Goal: Find specific page/section: Find specific page/section

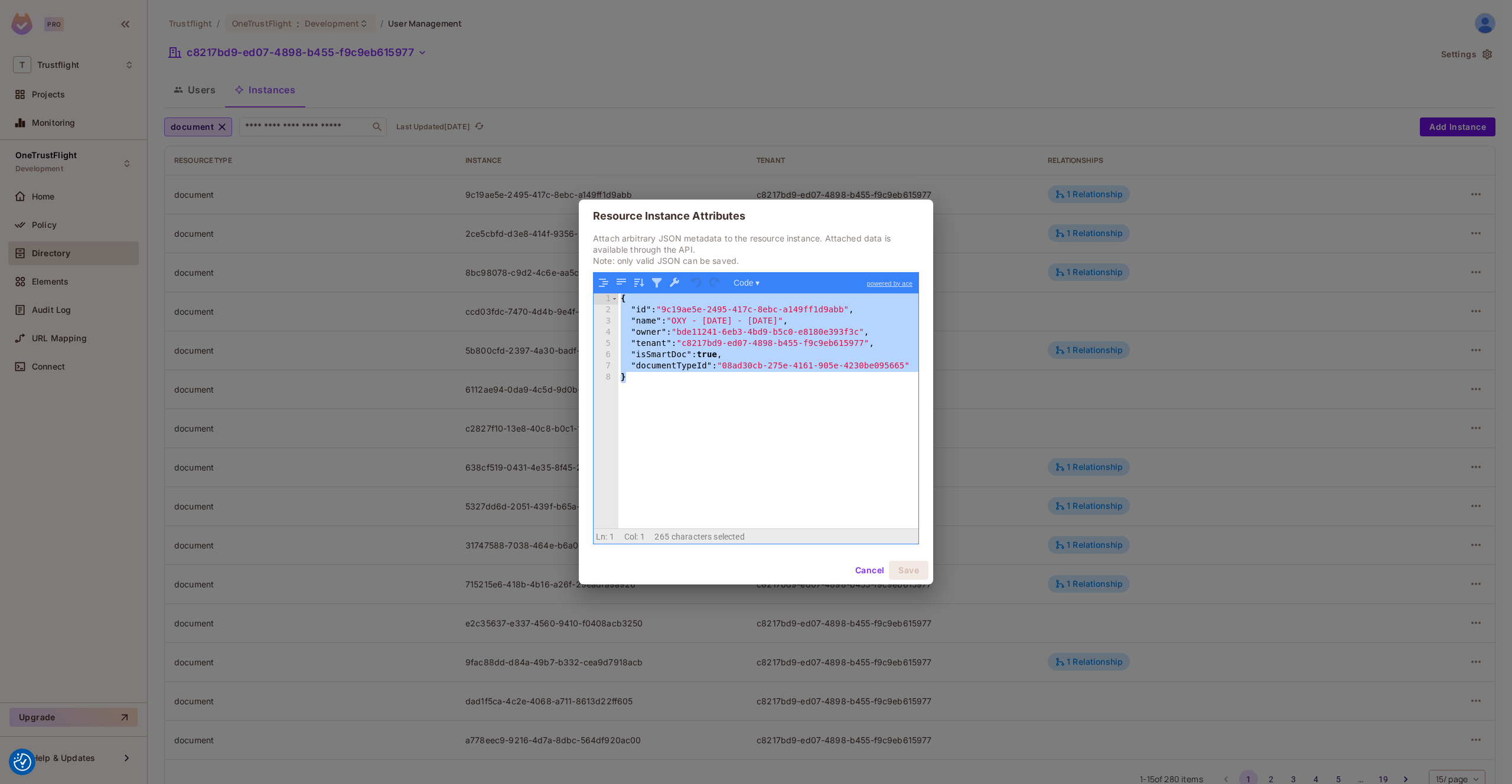
scroll to position [40, 0]
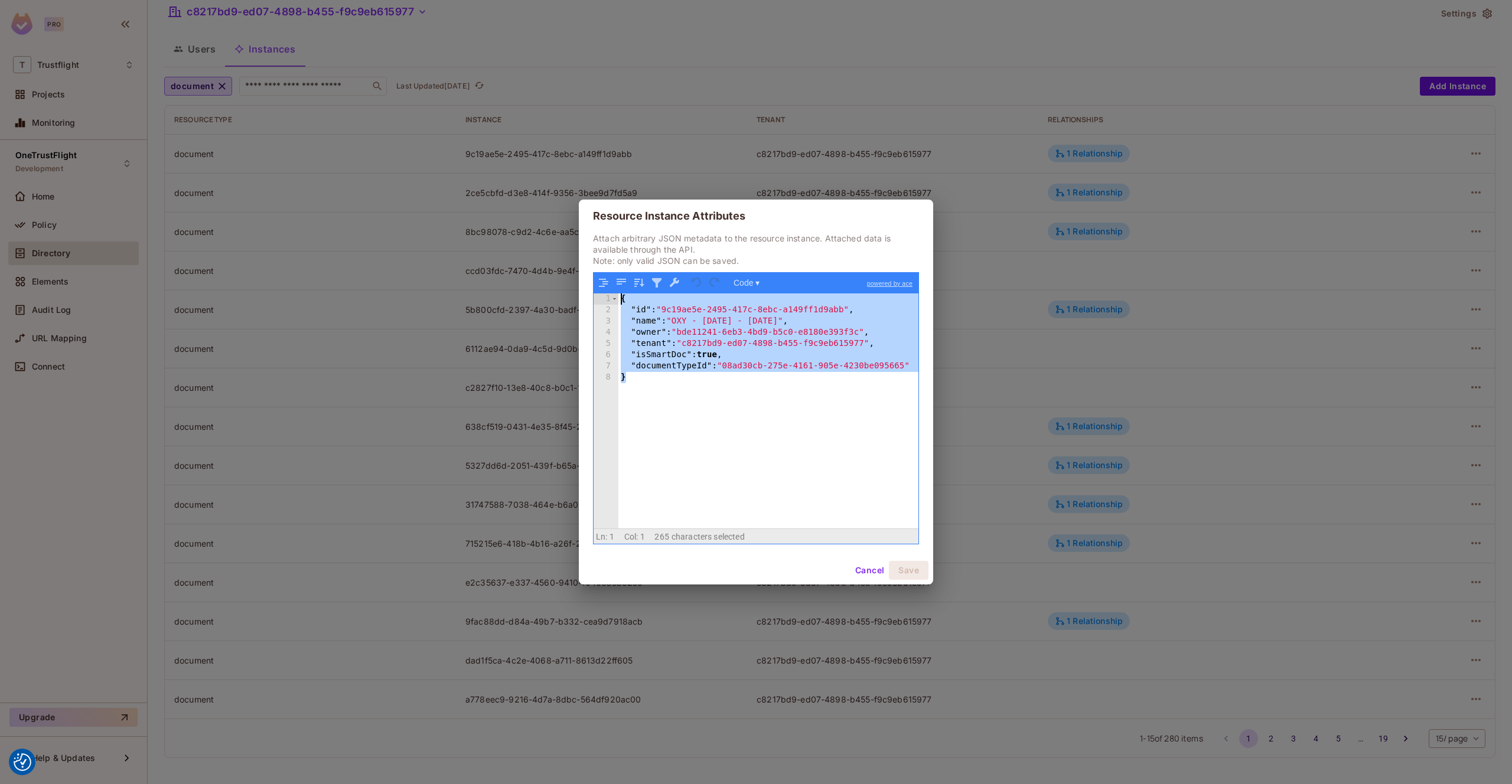
click at [621, 45] on div "Resource Instance Attributes Attach arbitrary JSON metadata to the resource ins…" at bounding box center [756, 392] width 1512 height 784
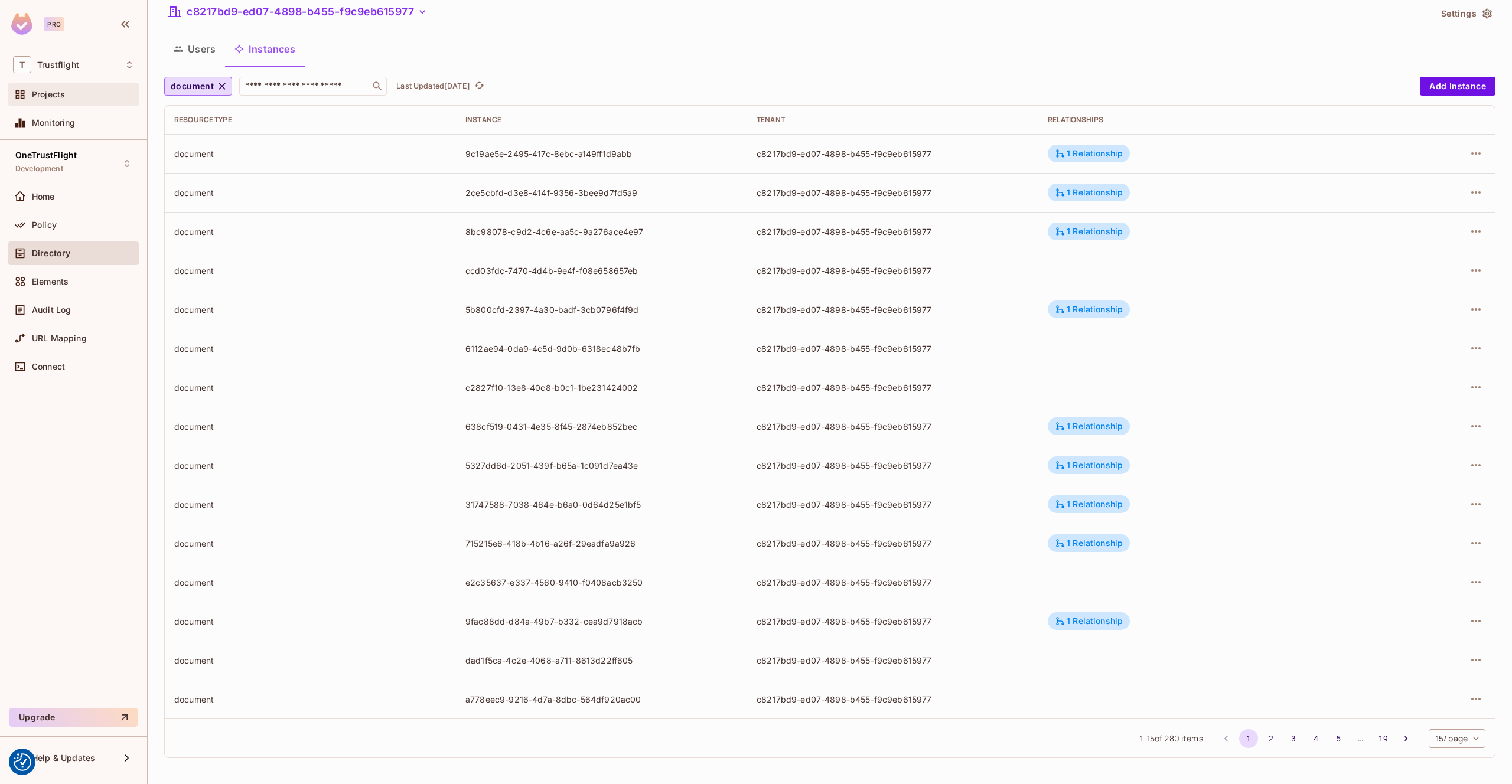
click at [43, 95] on span "Projects" at bounding box center [48, 94] width 33 height 9
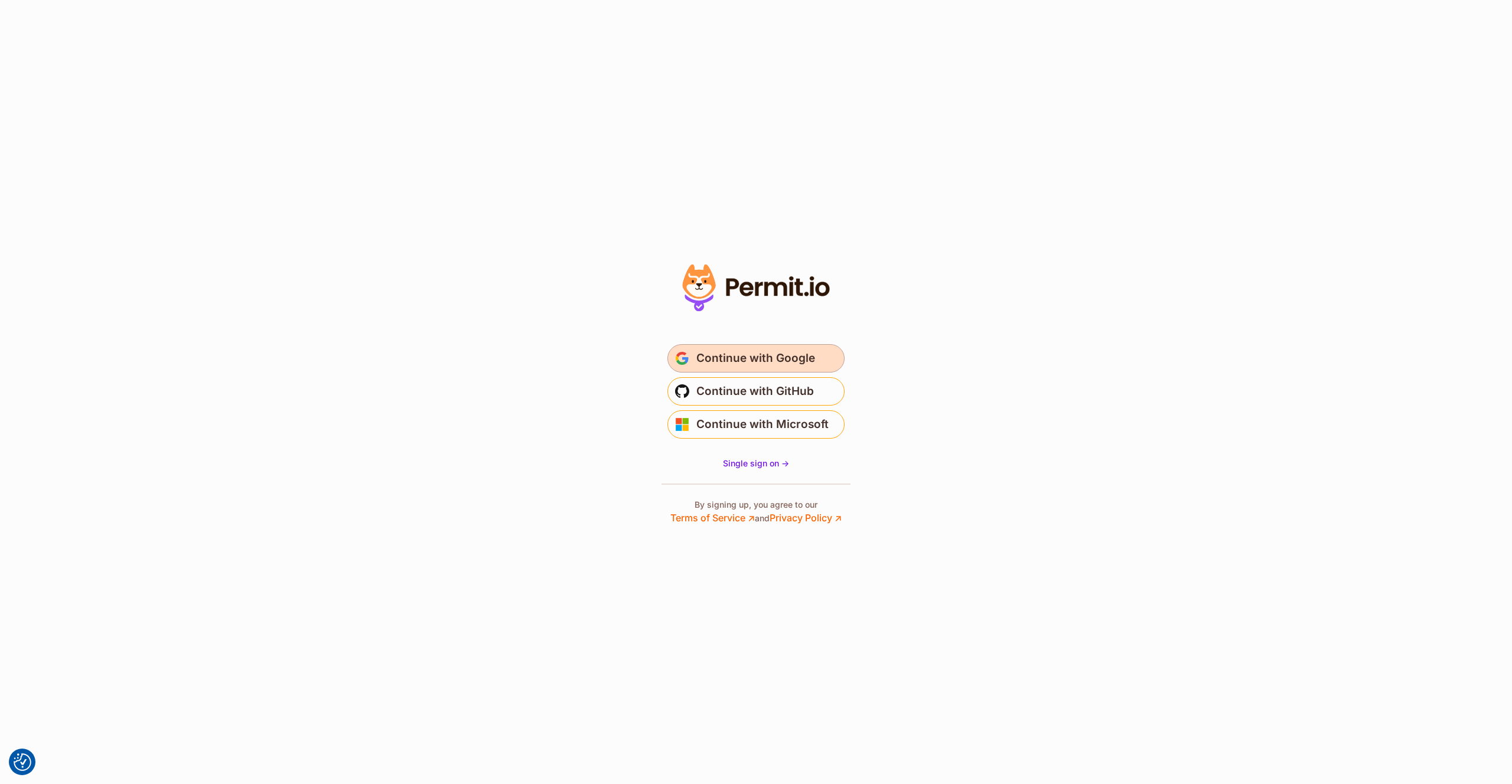
click at [754, 361] on span "Continue with Google" at bounding box center [755, 358] width 118 height 19
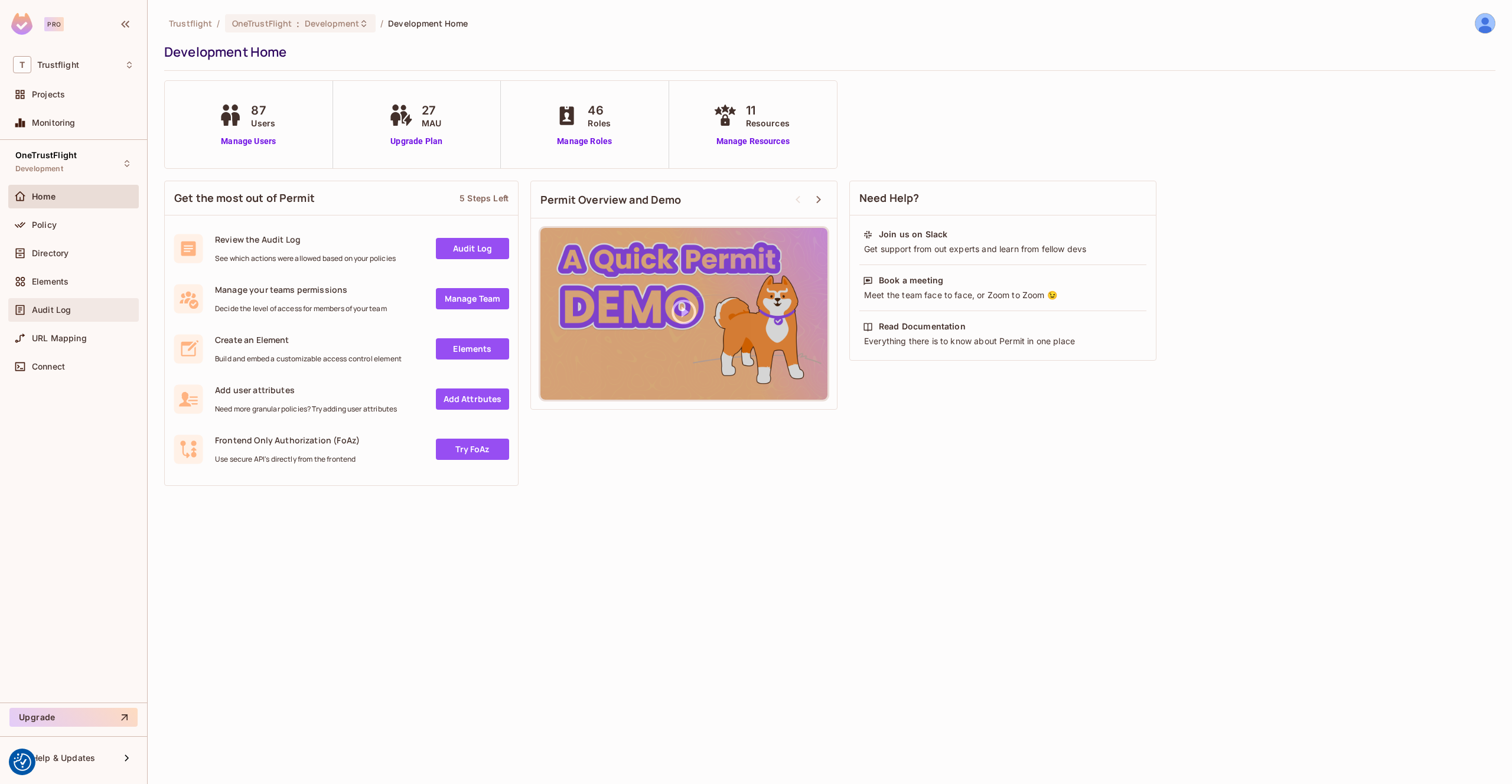
click at [54, 303] on div "Audit Log" at bounding box center [73, 309] width 121 height 15
